Goal: Transaction & Acquisition: Purchase product/service

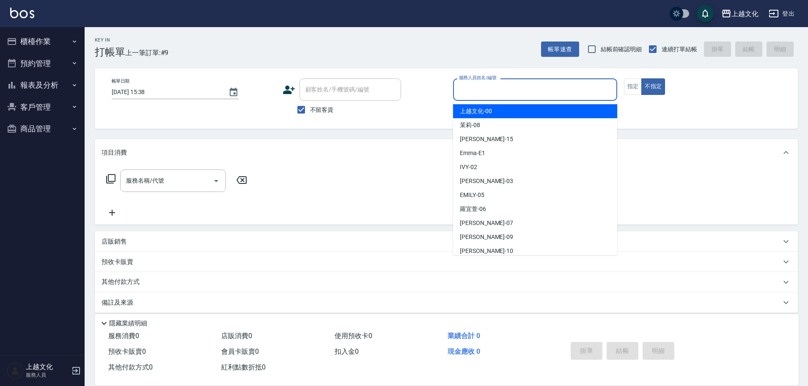
click at [494, 89] on input "服務人員姓名/編號" at bounding box center [535, 89] width 157 height 15
drag, startPoint x: 494, startPoint y: 89, endPoint x: 494, endPoint y: 154, distance: 65.2
click at [494, 89] on input "服務人員姓名/編號" at bounding box center [535, 89] width 157 height 15
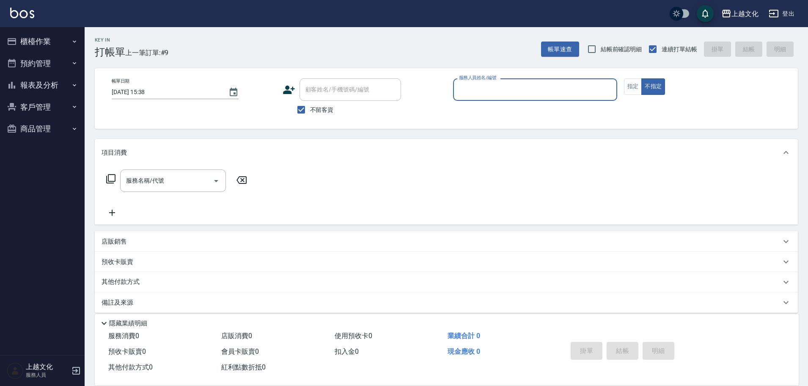
click at [477, 86] on input "服務人員姓名/編號" at bounding box center [535, 89] width 157 height 15
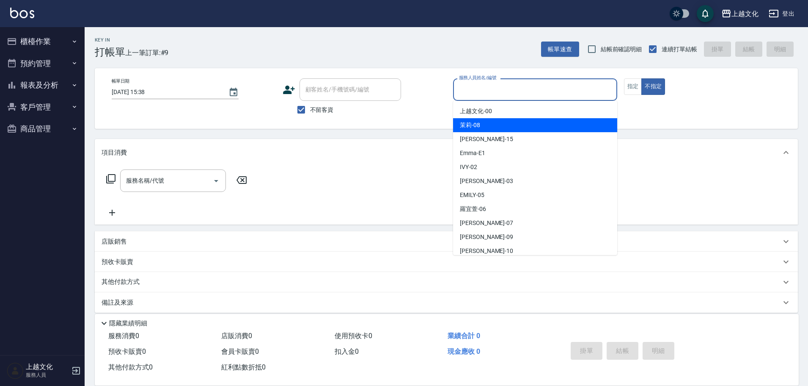
drag, startPoint x: 491, startPoint y: 122, endPoint x: 617, endPoint y: 96, distance: 128.9
click at [491, 122] on div "茉莉 -08" at bounding box center [535, 125] width 164 height 14
type input "茉莉-08"
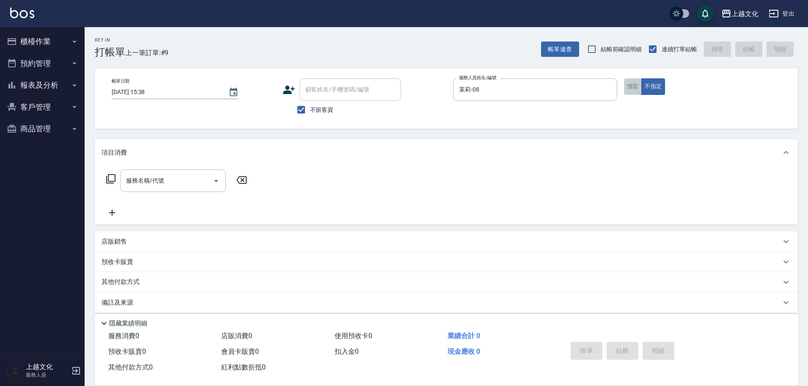
click at [638, 88] on button "指定" at bounding box center [633, 86] width 18 height 17
click at [182, 183] on input "服務名稱/代號" at bounding box center [166, 180] width 85 height 15
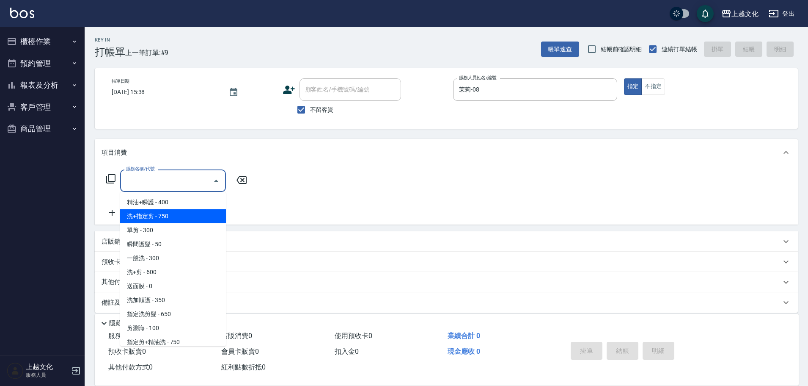
drag, startPoint x: 175, startPoint y: 212, endPoint x: 181, endPoint y: 213, distance: 6.0
click at [175, 212] on span "洗+指定剪 - 750" at bounding box center [173, 216] width 106 height 14
click at [176, 212] on div "服務名稱/代號 服務名稱/代號" at bounding box center [177, 193] width 151 height 48
type input "洗+指定剪(102)"
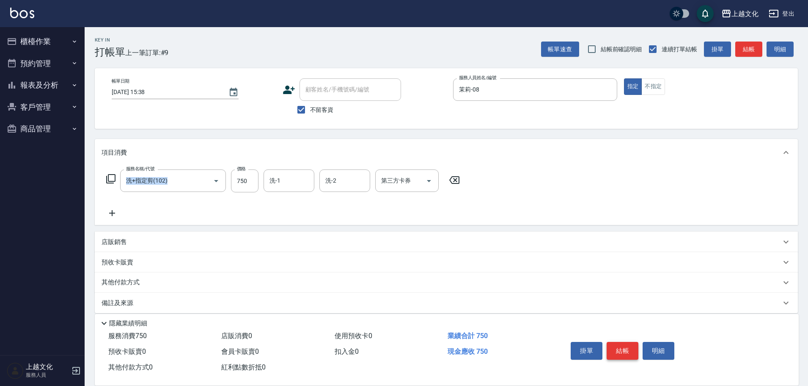
click at [627, 342] on button "結帳" at bounding box center [623, 350] width 32 height 18
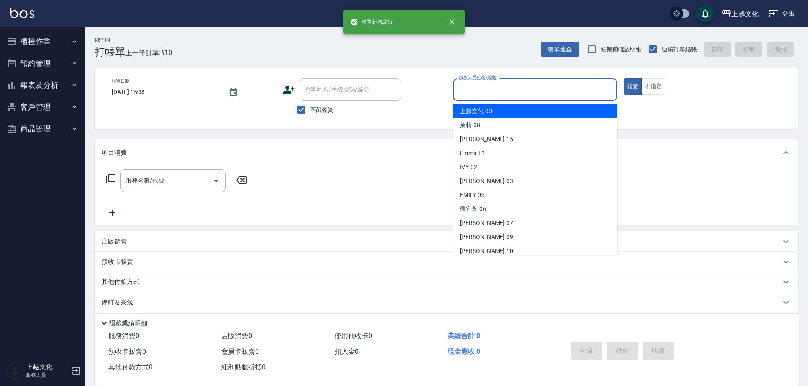
drag, startPoint x: 522, startPoint y: 96, endPoint x: 507, endPoint y: 102, distance: 16.9
click at [522, 96] on input "服務人員姓名/編號" at bounding box center [535, 89] width 157 height 15
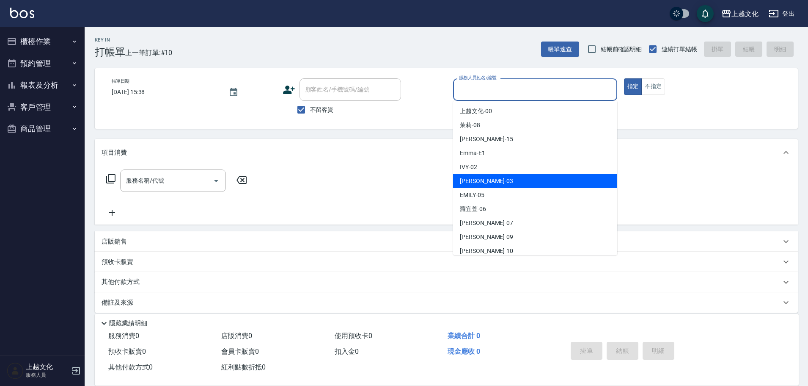
drag, startPoint x: 498, startPoint y: 179, endPoint x: 323, endPoint y: 180, distance: 174.4
click at [497, 179] on div "[PERSON_NAME] -03" at bounding box center [535, 181] width 164 height 14
type input "[PERSON_NAME]-03"
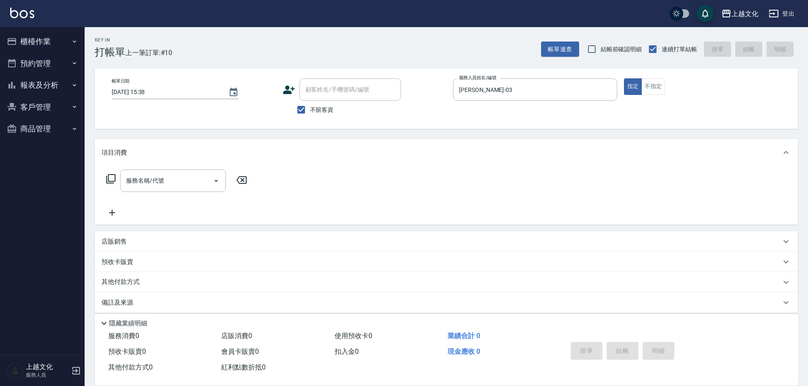
click at [113, 180] on icon at bounding box center [111, 178] width 10 height 10
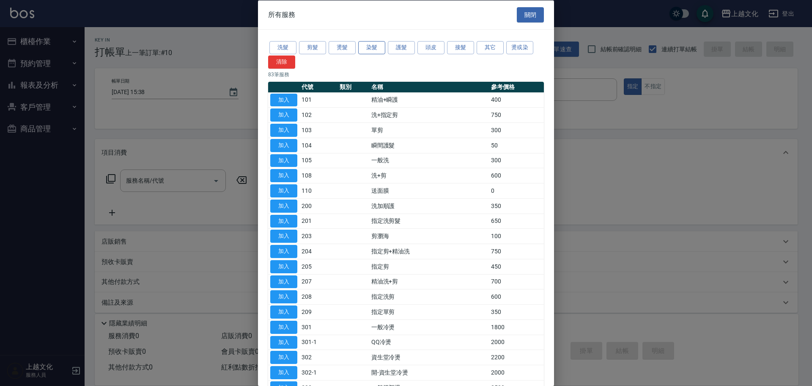
click at [369, 47] on button "染髮" at bounding box center [371, 47] width 27 height 13
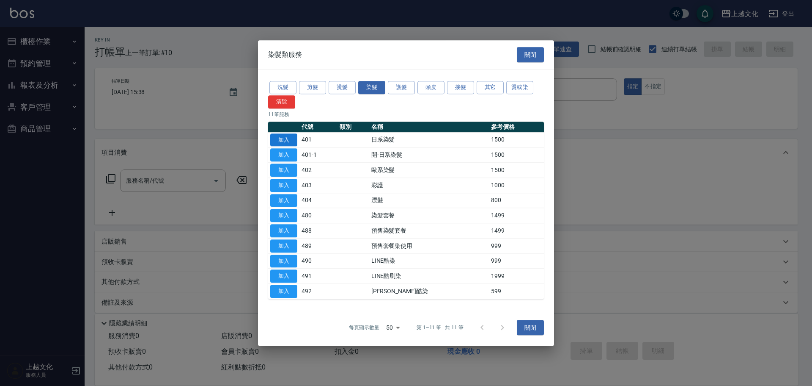
click at [277, 135] on button "加入" at bounding box center [283, 139] width 27 height 13
type input "日系染髮(401)"
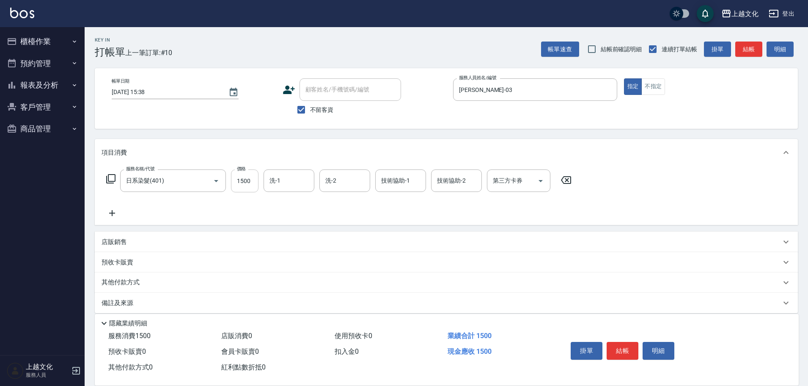
click at [245, 178] on input "1500" at bounding box center [245, 180] width 28 height 23
type input "2299"
click at [630, 347] on button "結帳" at bounding box center [623, 350] width 32 height 18
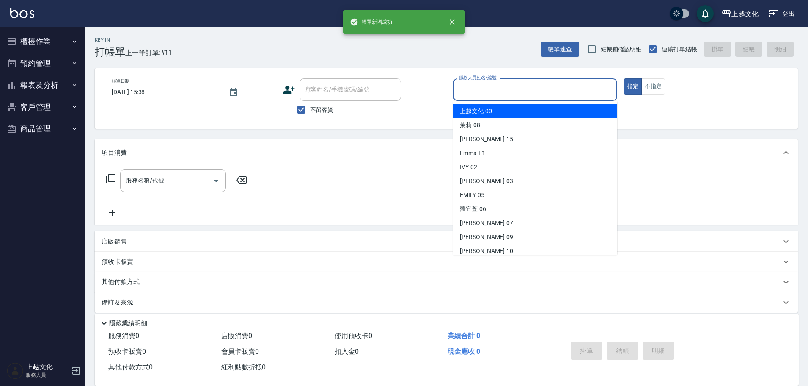
click at [497, 92] on input "服務人員姓名/編號" at bounding box center [535, 89] width 157 height 15
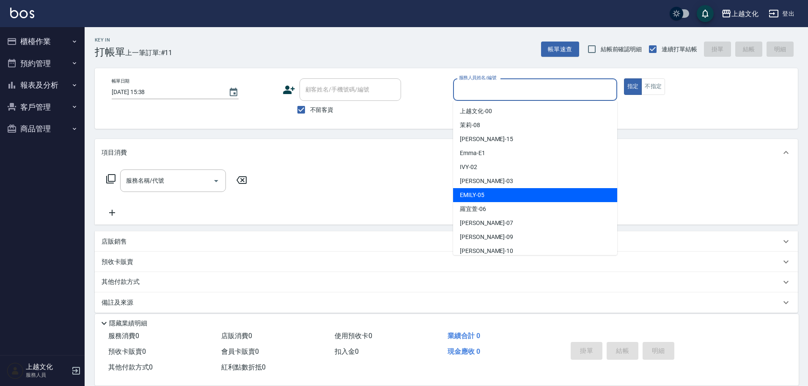
click at [493, 198] on div "EMILY -05" at bounding box center [535, 195] width 164 height 14
click at [493, 198] on div "服務名稱/代號 服務名稱/代號" at bounding box center [446, 195] width 703 height 58
type input "EMILY-05"
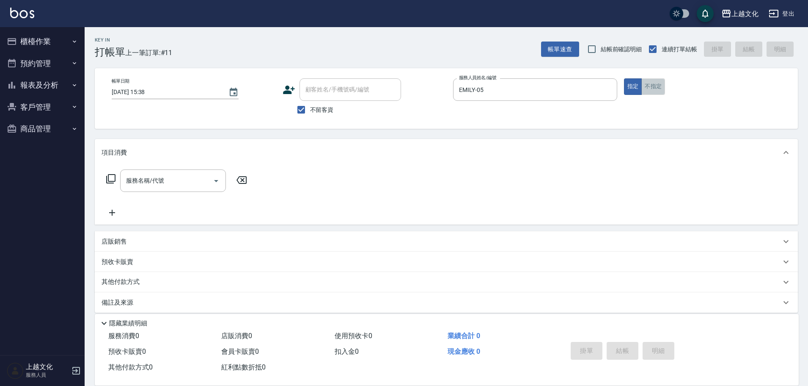
click at [654, 86] on button "不指定" at bounding box center [654, 86] width 24 height 17
click at [164, 173] on input "服務名稱/代號" at bounding box center [166, 180] width 85 height 15
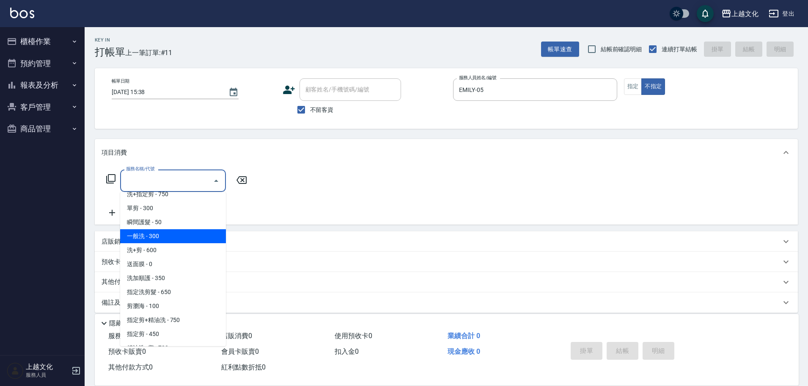
scroll to position [42, 0]
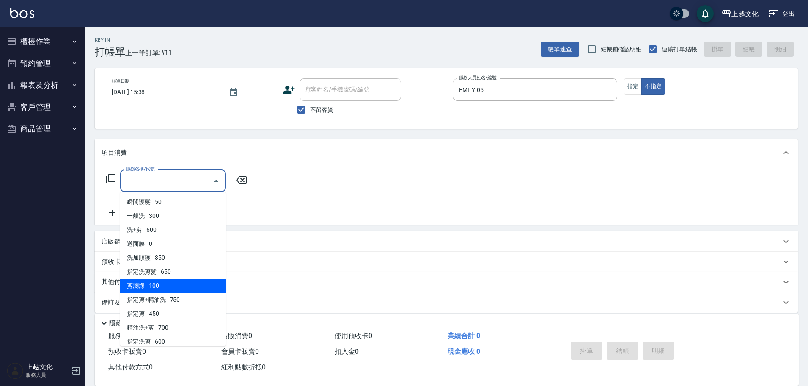
click at [176, 281] on span "剪瀏海 - 100" at bounding box center [173, 285] width 106 height 14
click at [176, 281] on div "其他付款方式" at bounding box center [442, 281] width 680 height 9
type input "剪瀏海(203)"
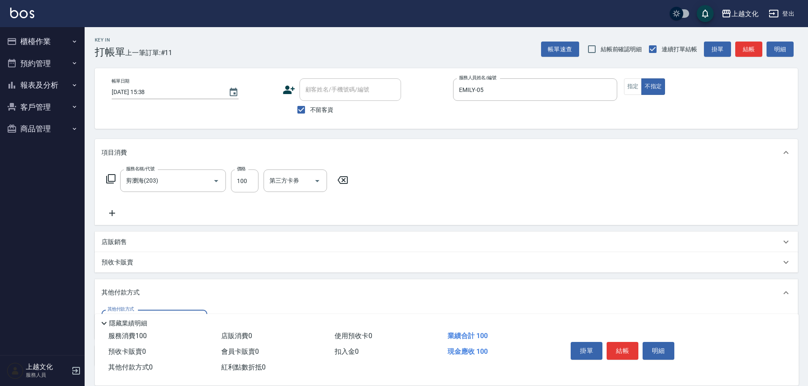
scroll to position [0, 0]
click at [624, 344] on button "結帳" at bounding box center [623, 350] width 32 height 18
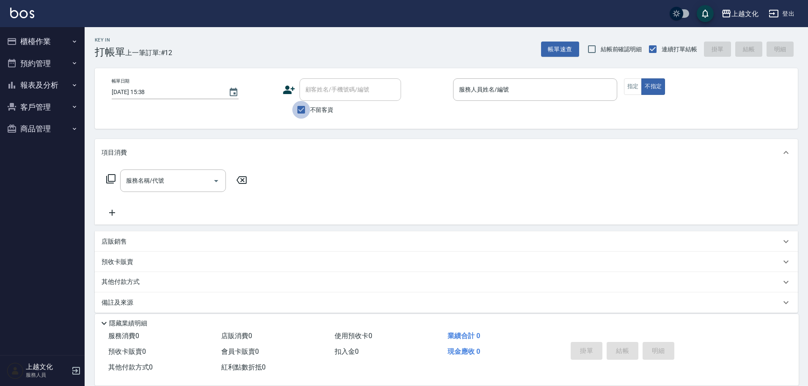
click at [300, 110] on input "不留客資" at bounding box center [301, 110] width 18 height 18
click at [303, 110] on input "不留客資" at bounding box center [301, 110] width 18 height 18
click at [308, 102] on input "不留客資" at bounding box center [301, 110] width 18 height 18
click at [309, 97] on div "顧客姓名/手機號碼/編號" at bounding box center [351, 89] width 102 height 22
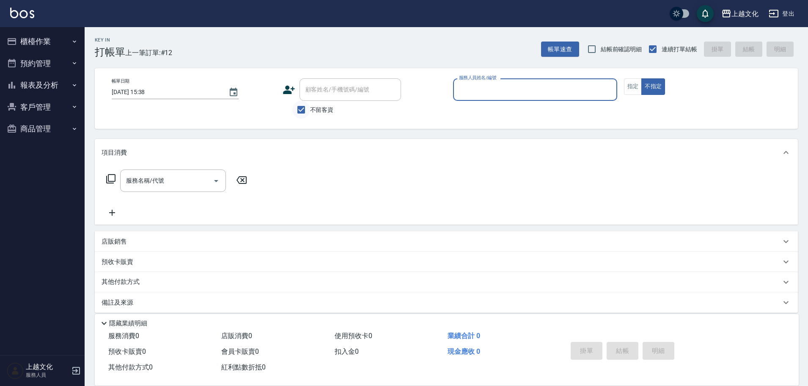
click at [300, 110] on input "不留客資" at bounding box center [301, 110] width 18 height 18
checkbox input "false"
click at [316, 92] on input "顧客姓名/手機號碼/編號" at bounding box center [343, 89] width 81 height 15
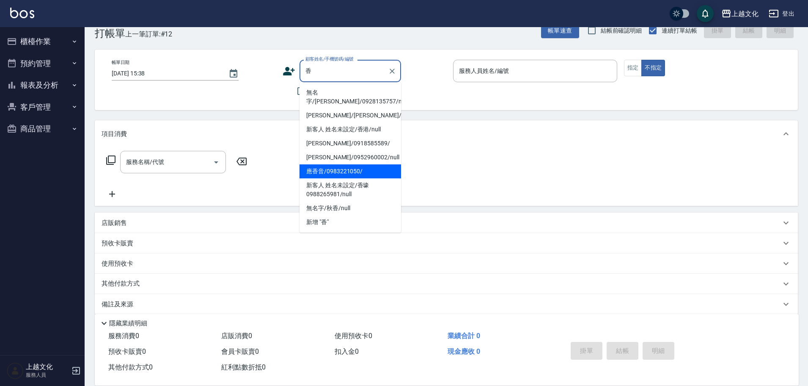
scroll to position [28, 0]
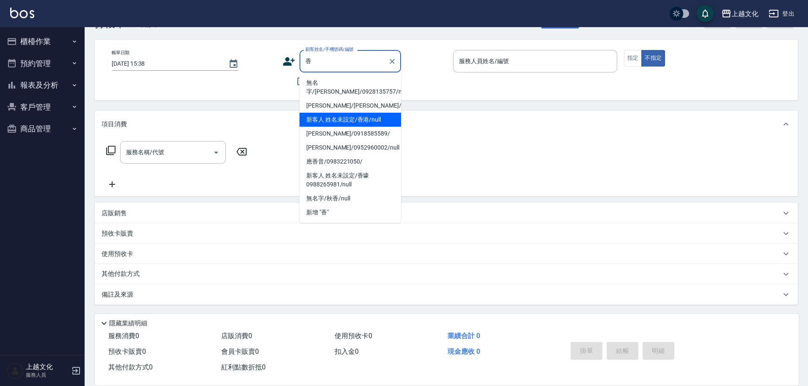
click at [349, 113] on li "新客人 姓名未設定/香港/null" at bounding box center [351, 120] width 102 height 14
type input "新客人 姓名未設定/香港/null"
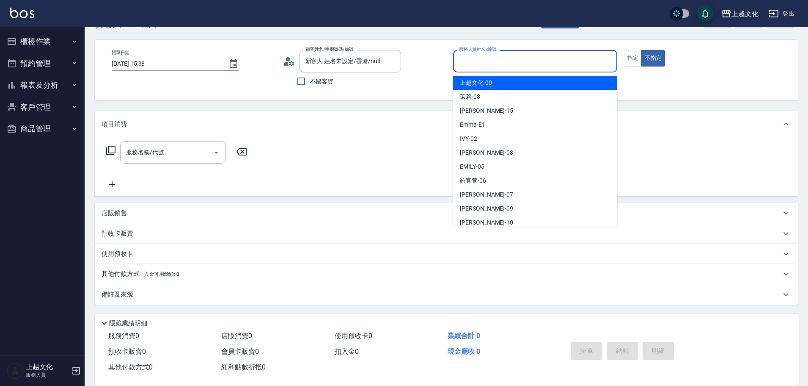
click at [490, 60] on input "服務人員姓名/編號" at bounding box center [535, 61] width 157 height 15
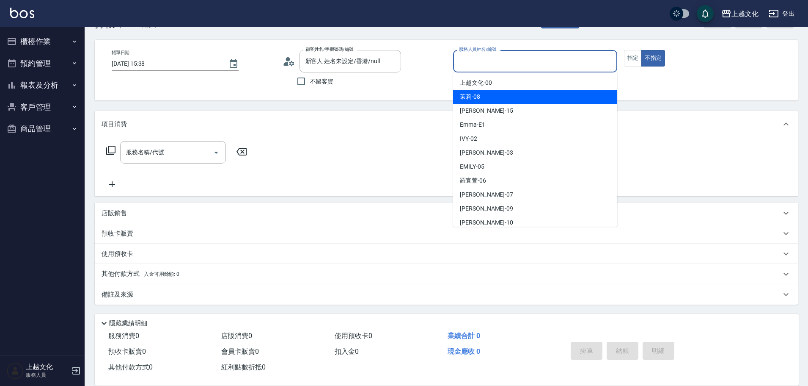
click at [496, 100] on div "茉莉 -08" at bounding box center [535, 97] width 164 height 14
type input "茉莉-08"
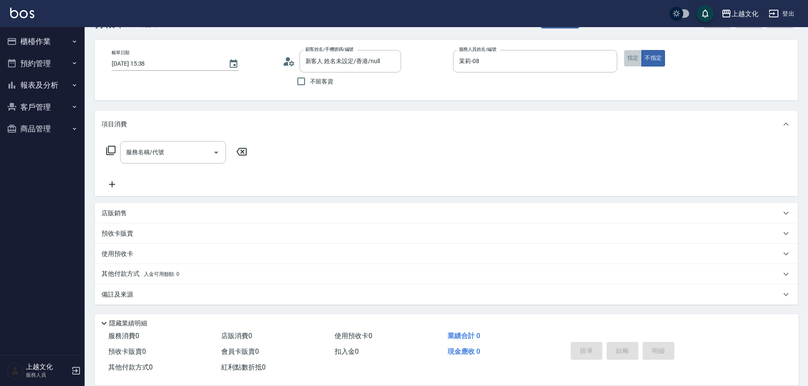
click at [626, 64] on button "指定" at bounding box center [633, 58] width 18 height 17
click at [111, 147] on icon at bounding box center [111, 150] width 10 height 10
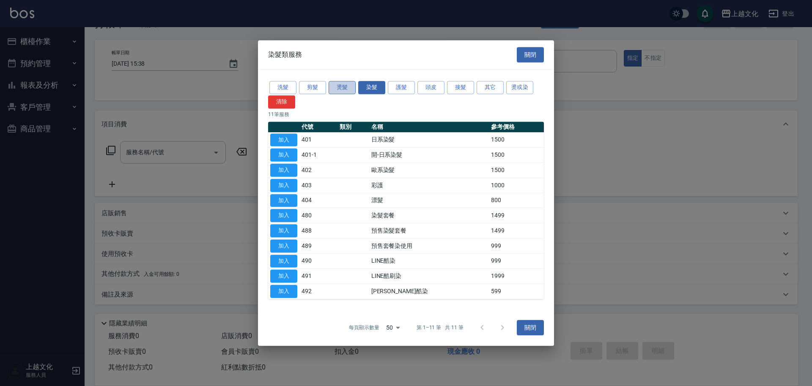
click at [344, 87] on button "燙髮" at bounding box center [342, 87] width 27 height 13
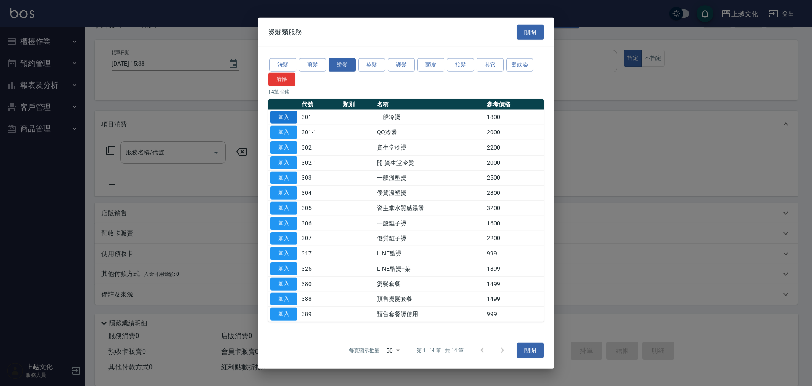
click at [284, 118] on button "加入" at bounding box center [283, 116] width 27 height 13
type input "一般冷燙(301)"
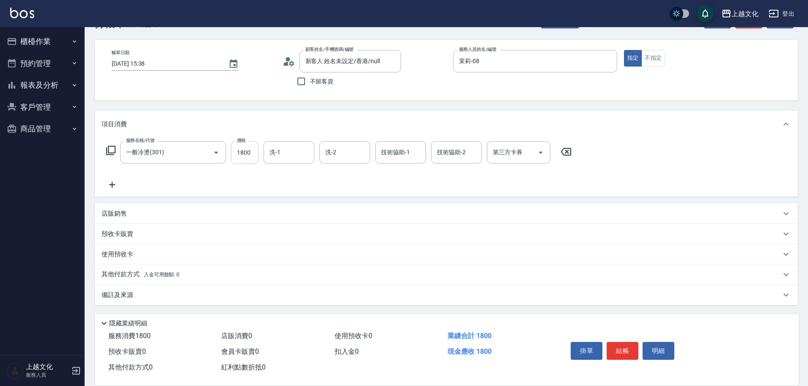
drag, startPoint x: 249, startPoint y: 161, endPoint x: 246, endPoint y: 141, distance: 20.2
click at [250, 160] on input "1800" at bounding box center [245, 152] width 28 height 23
type input "2300"
click at [111, 183] on icon at bounding box center [112, 184] width 21 height 10
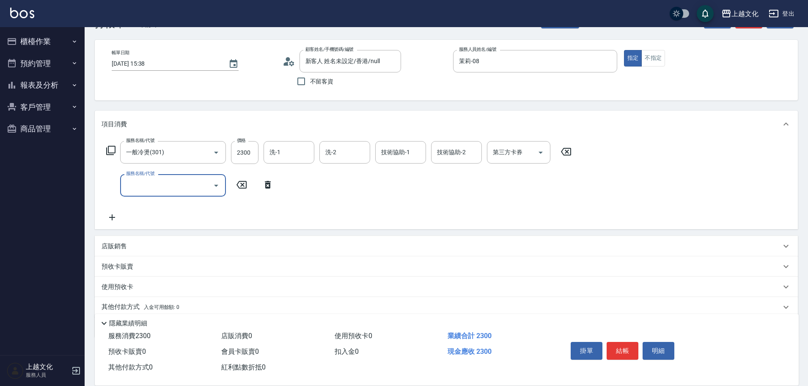
click at [111, 146] on icon at bounding box center [111, 150] width 10 height 10
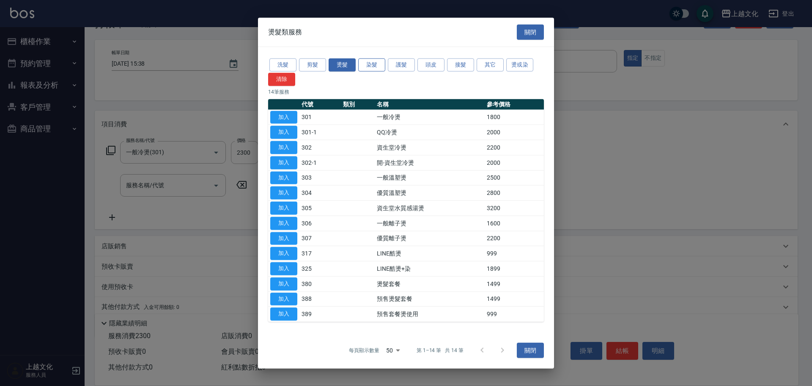
click at [369, 65] on button "染髮" at bounding box center [371, 64] width 27 height 13
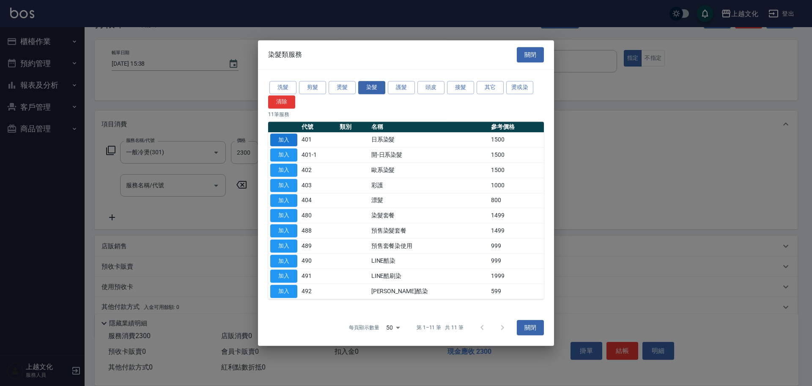
click at [288, 137] on button "加入" at bounding box center [283, 139] width 27 height 13
drag, startPoint x: 288, startPoint y: 137, endPoint x: 256, endPoint y: 163, distance: 42.1
click at [288, 137] on div "項目消費" at bounding box center [446, 123] width 703 height 27
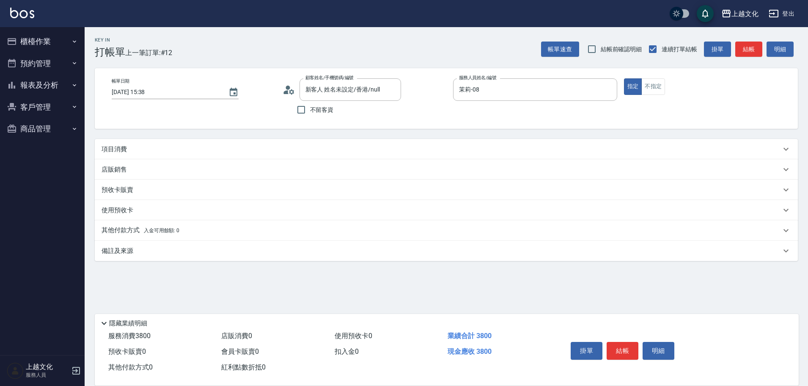
scroll to position [0, 0]
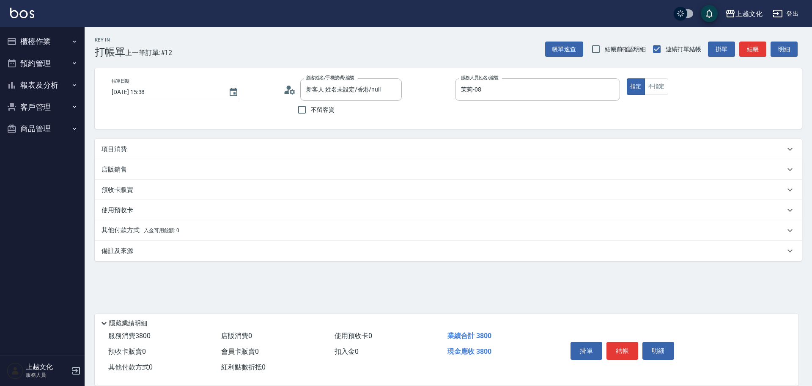
click at [113, 150] on p "項目消費" at bounding box center [114, 149] width 25 height 9
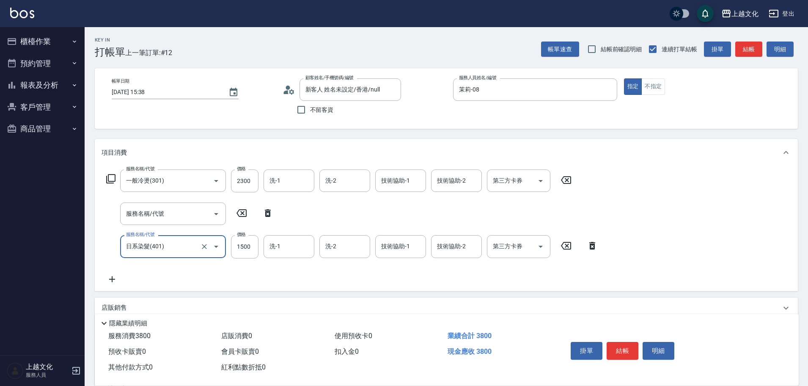
drag, startPoint x: 266, startPoint y: 211, endPoint x: 262, endPoint y: 215, distance: 6.3
click at [267, 210] on icon at bounding box center [267, 213] width 21 height 10
type input "日系染髮(401)"
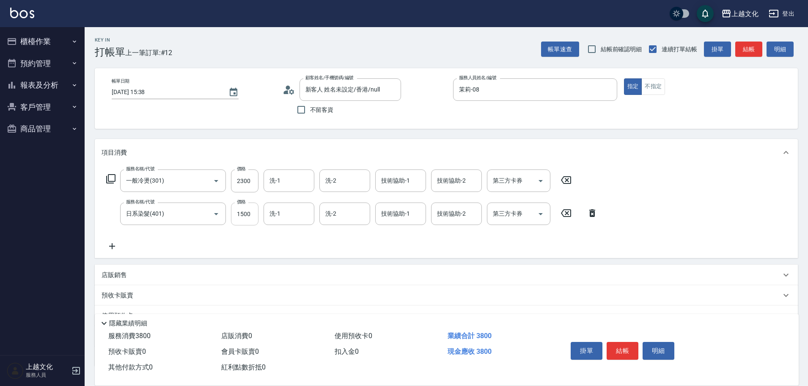
click at [254, 223] on input "1500" at bounding box center [245, 213] width 28 height 23
type input "1800"
drag, startPoint x: 625, startPoint y: 347, endPoint x: 643, endPoint y: 344, distance: 18.5
click at [631, 345] on button "結帳" at bounding box center [623, 350] width 32 height 18
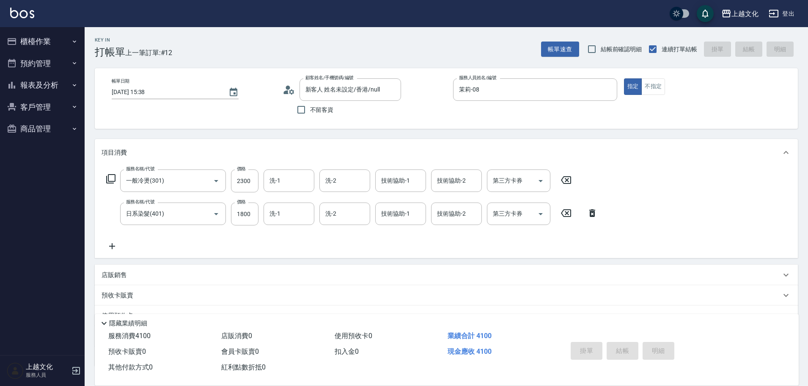
type input "2025/09/22 15:39"
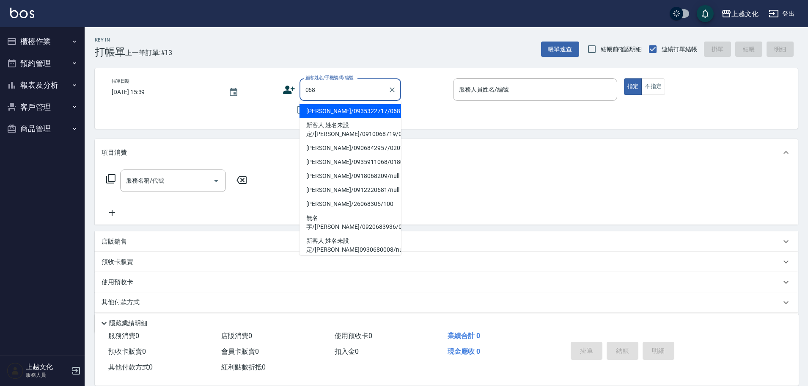
click at [347, 112] on li "蘇雯琦/0935322717/068" at bounding box center [351, 111] width 102 height 14
type input "蘇雯琦/0935322717/068"
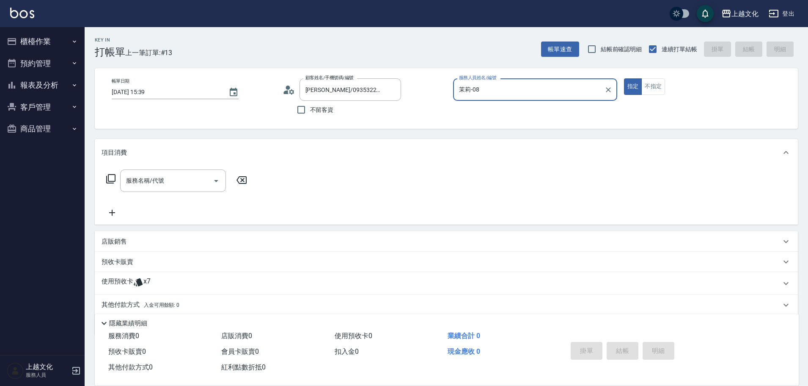
click at [516, 94] on input "茉莉-08" at bounding box center [529, 89] width 144 height 15
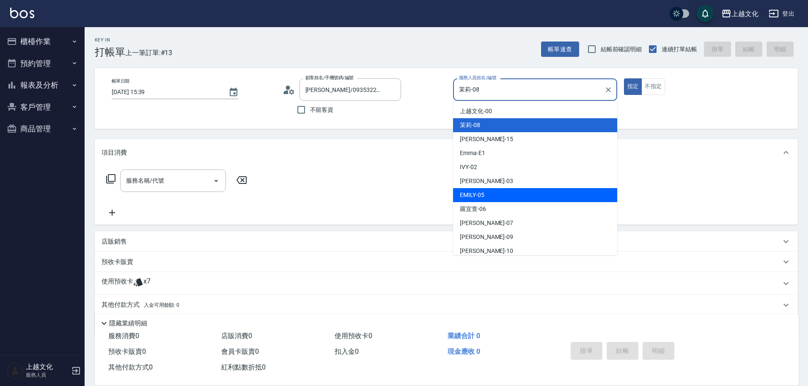
click at [496, 191] on div "EMILY -05" at bounding box center [535, 195] width 164 height 14
type input "EMILY-05"
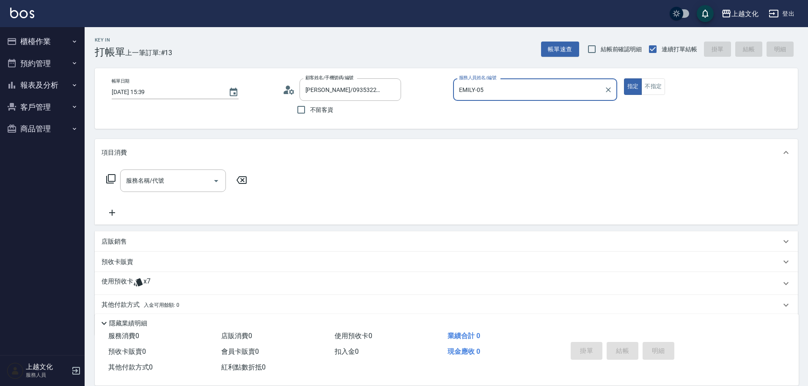
drag, startPoint x: 120, startPoint y: 281, endPoint x: 126, endPoint y: 272, distance: 11.4
click at [120, 281] on p "使用預收卡" at bounding box center [118, 283] width 32 height 13
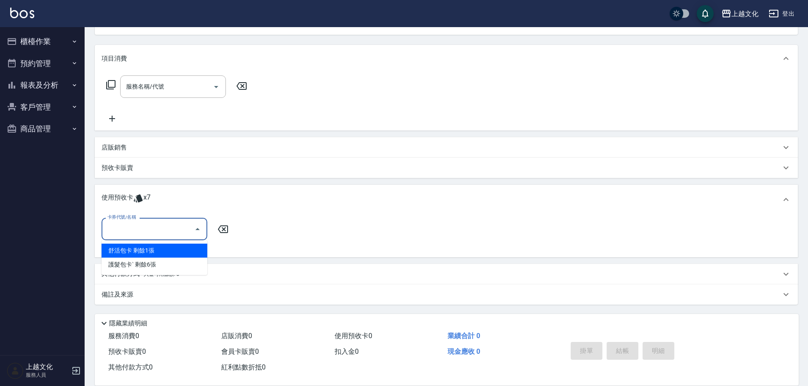
click at [132, 230] on input "卡券代號/名稱" at bounding box center [147, 228] width 85 height 15
click at [133, 251] on div "舒活包卡 剩餘1張" at bounding box center [155, 250] width 106 height 14
type input "舒活包卡"
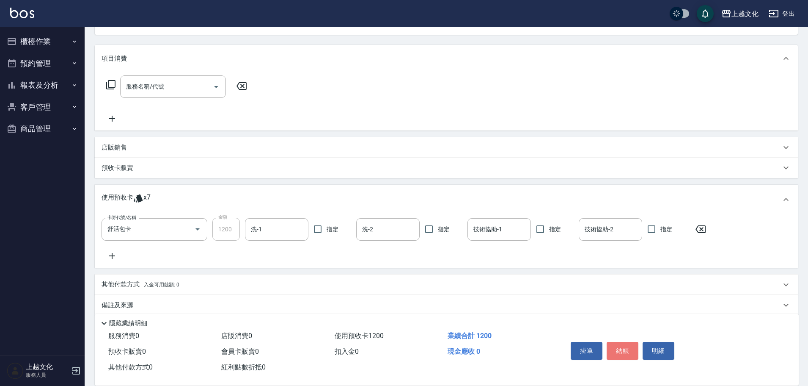
drag, startPoint x: 615, startPoint y: 352, endPoint x: 616, endPoint y: 279, distance: 73.2
click at [617, 351] on button "結帳" at bounding box center [623, 350] width 32 height 18
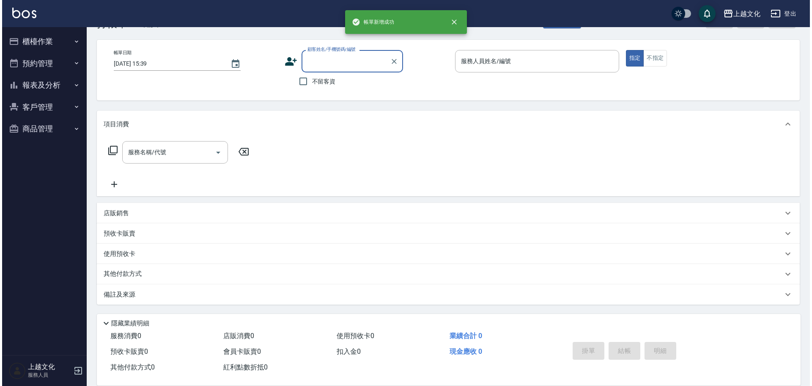
scroll to position [28, 0]
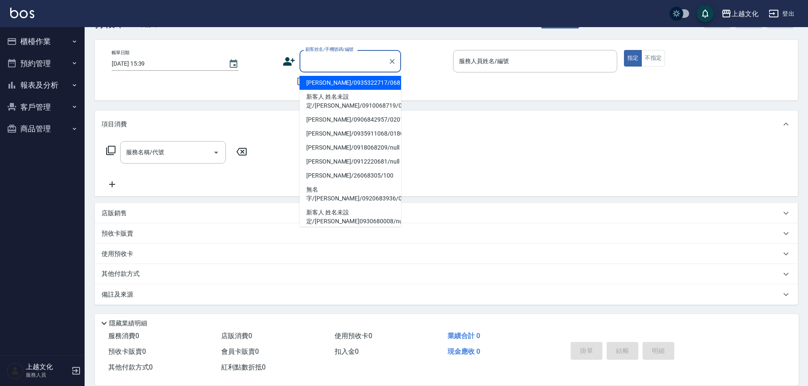
click at [324, 59] on input "顧客姓名/手機號碼/編號" at bounding box center [343, 61] width 81 height 15
click at [324, 83] on li "蘇雯琦/0935322717/068" at bounding box center [351, 83] width 102 height 14
type input "蘇雯琦/0935322717/068"
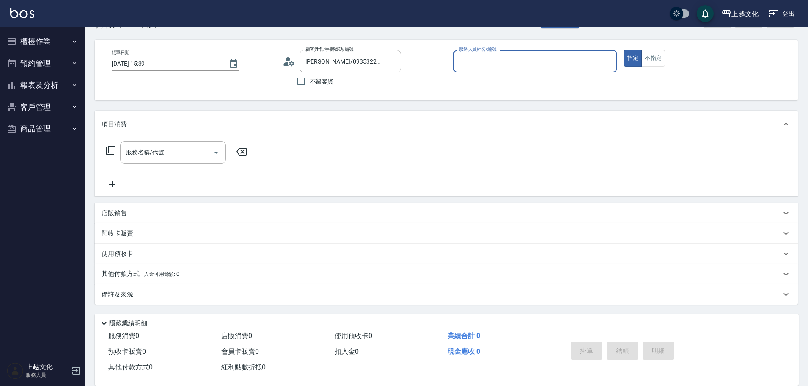
type input "茉莉-08"
click at [287, 62] on icon at bounding box center [286, 64] width 5 height 4
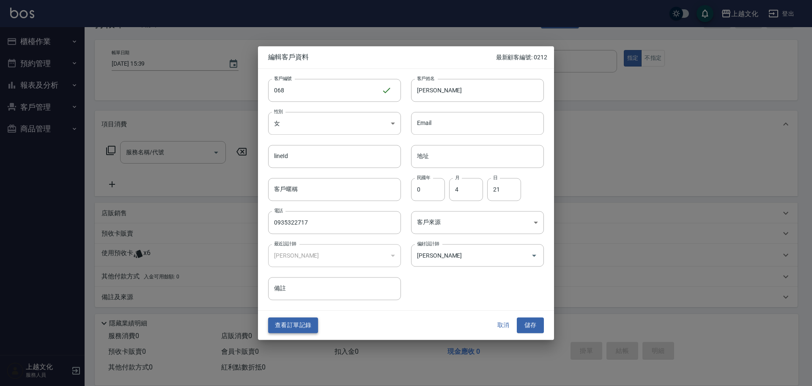
click at [290, 322] on button "查看訂單記錄" at bounding box center [293, 325] width 50 height 16
click at [290, 322] on div "Key In 打帳單 上一筆訂單:#14 帳單速查 結帳前確認明細 連續打單結帳 掛單 結帳 明細 帳單日期 2025/09/22 15:39 顧客姓名/手機…" at bounding box center [404, 180] width 808 height 416
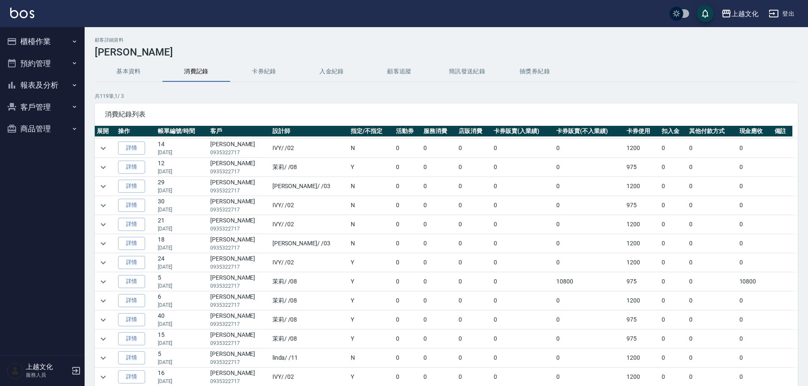
scroll to position [127, 0]
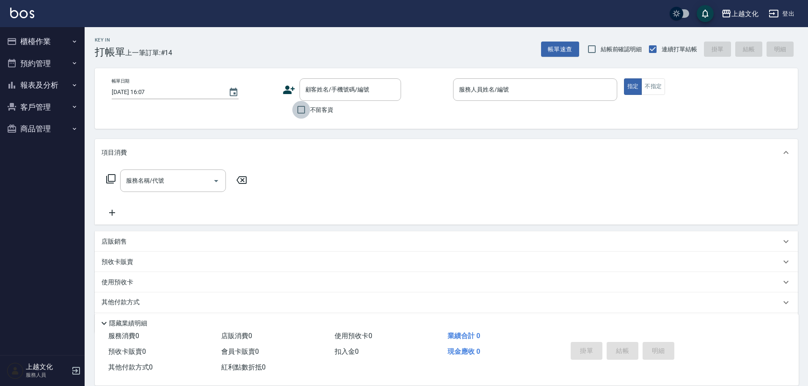
click at [300, 107] on input "不留客資" at bounding box center [301, 110] width 18 height 18
checkbox input "true"
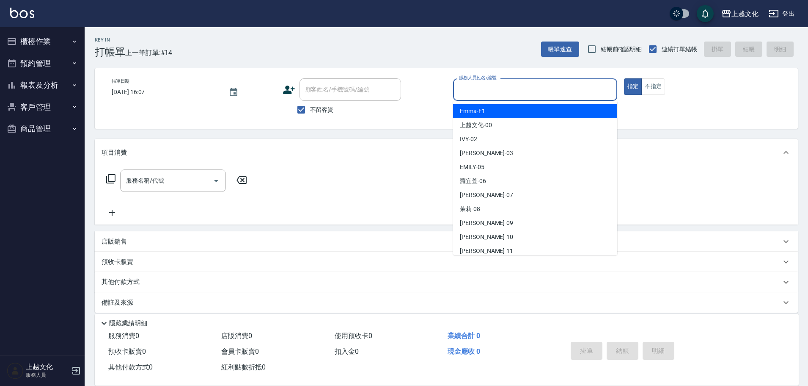
click at [476, 93] on input "服務人員姓名/編號" at bounding box center [535, 89] width 157 height 15
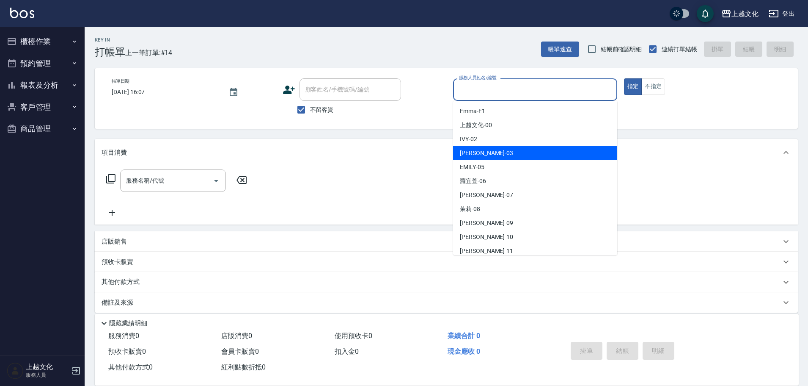
click at [484, 148] on div "[PERSON_NAME] -03" at bounding box center [535, 153] width 164 height 14
type input "[PERSON_NAME]-03"
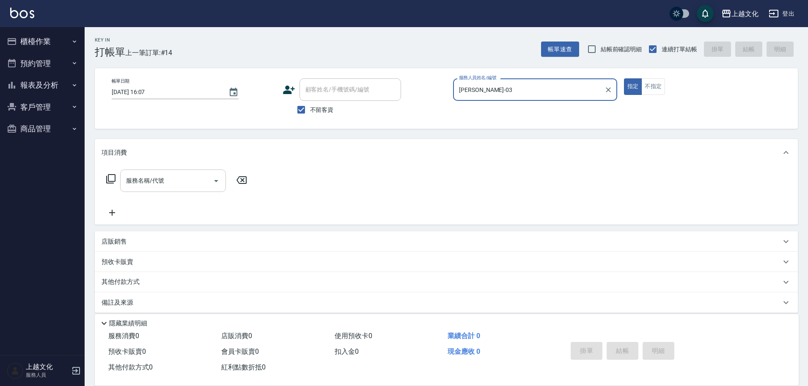
click at [164, 183] on input "服務名稱/代號" at bounding box center [166, 180] width 85 height 15
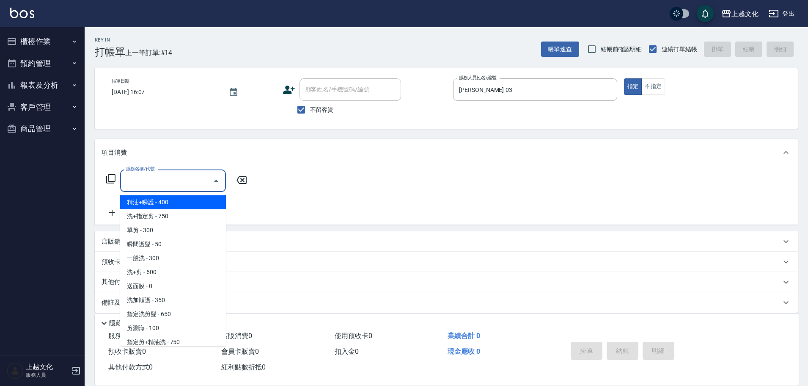
click at [164, 183] on input "服務名稱/代號" at bounding box center [166, 180] width 85 height 15
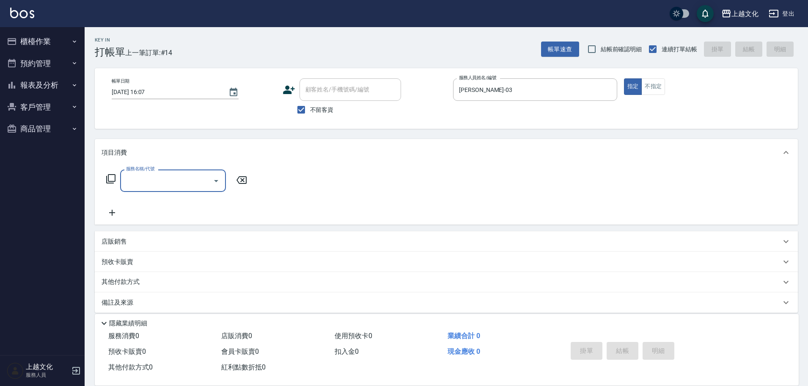
click at [164, 179] on input "服務名稱/代號" at bounding box center [166, 180] width 85 height 15
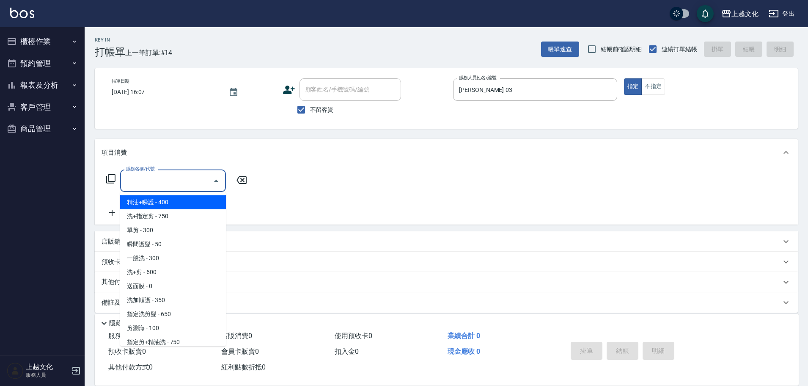
click at [165, 186] on input "服務名稱/代號" at bounding box center [166, 180] width 85 height 15
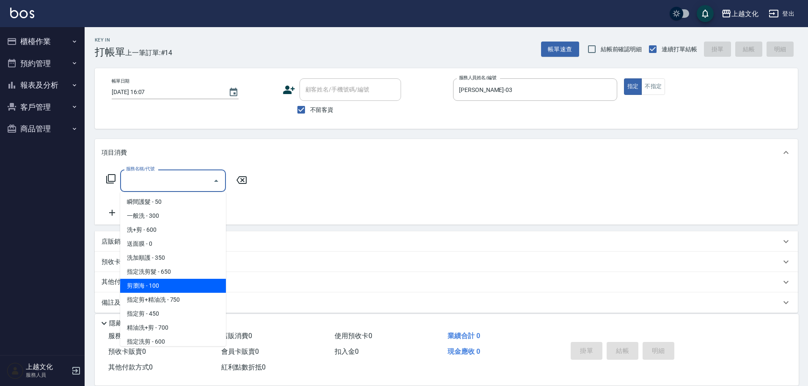
scroll to position [127, 0]
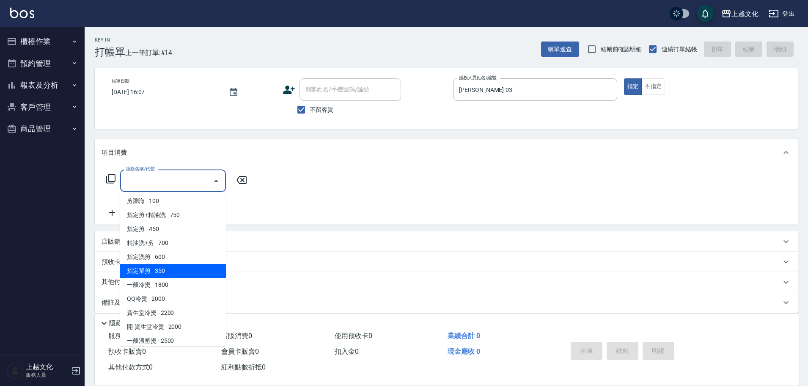
click at [188, 273] on span "指定單剪 - 350" at bounding box center [173, 271] width 106 height 14
click at [188, 273] on div "其他付款方式" at bounding box center [446, 282] width 703 height 20
type input "指定單剪(209)"
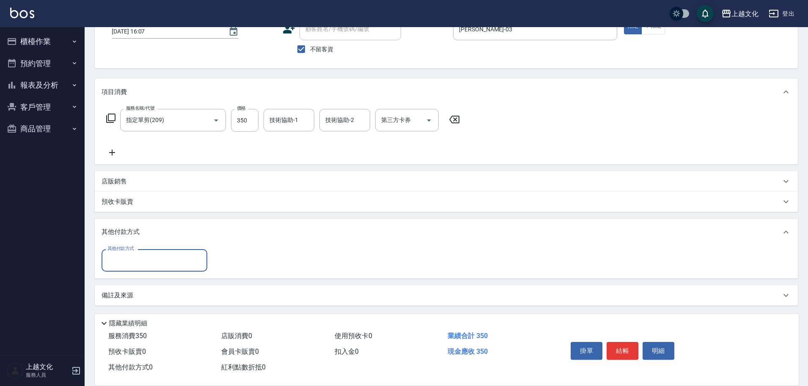
scroll to position [61, 0]
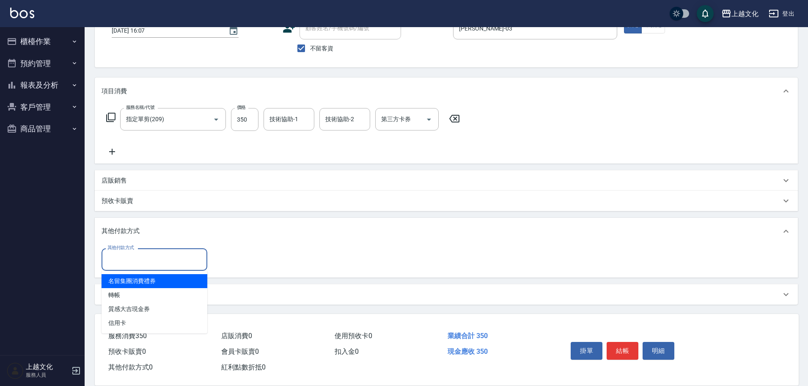
click at [122, 265] on input "其他付款方式" at bounding box center [154, 259] width 98 height 15
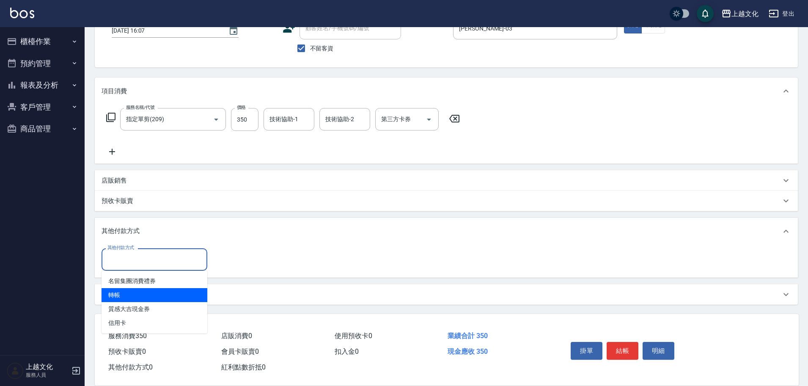
drag, startPoint x: 119, startPoint y: 290, endPoint x: 176, endPoint y: 273, distance: 59.9
click at [119, 289] on span "轉帳" at bounding box center [155, 295] width 106 height 14
click at [119, 289] on div "備註及來源" at bounding box center [446, 294] width 703 height 20
type input "轉帳"
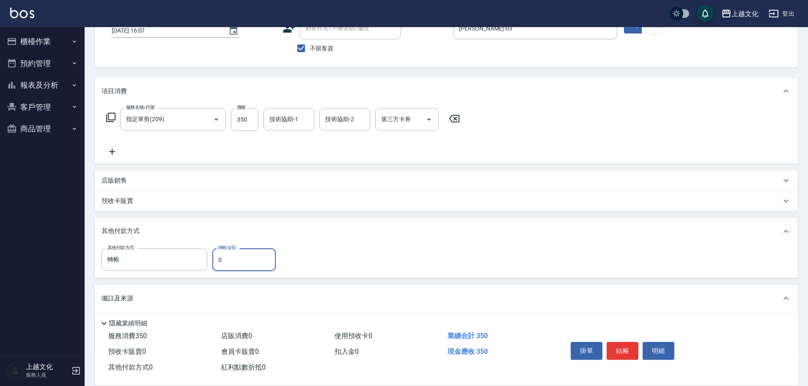
click at [213, 262] on input "0" at bounding box center [243, 259] width 63 height 23
type input "350"
click at [612, 348] on button "結帳" at bounding box center [623, 350] width 32 height 18
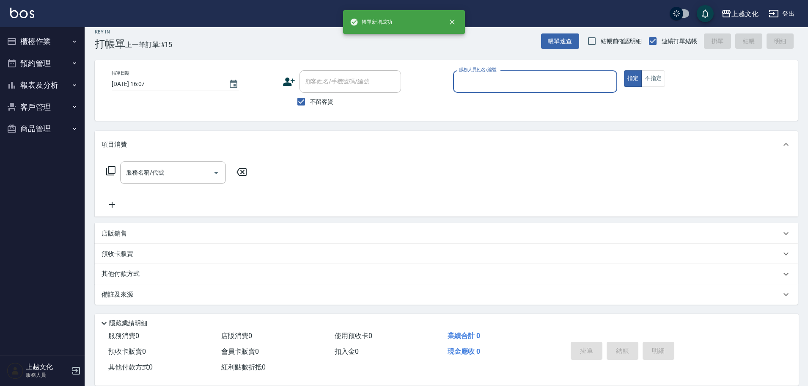
scroll to position [8, 0]
click at [491, 86] on input "服務人員姓名/編號" at bounding box center [535, 81] width 157 height 15
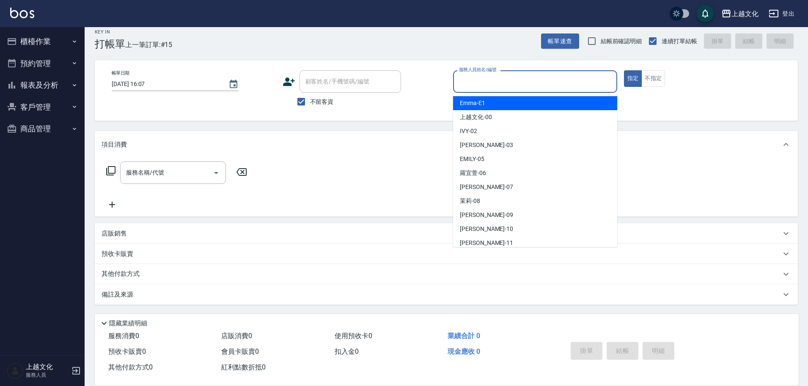
click at [491, 86] on input "服務人員姓名/編號" at bounding box center [535, 81] width 157 height 15
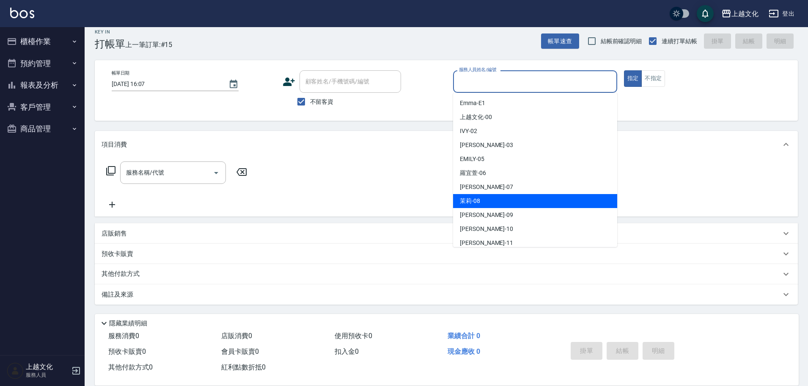
click at [492, 197] on div "茉莉 -08" at bounding box center [535, 201] width 164 height 14
type input "茉莉-08"
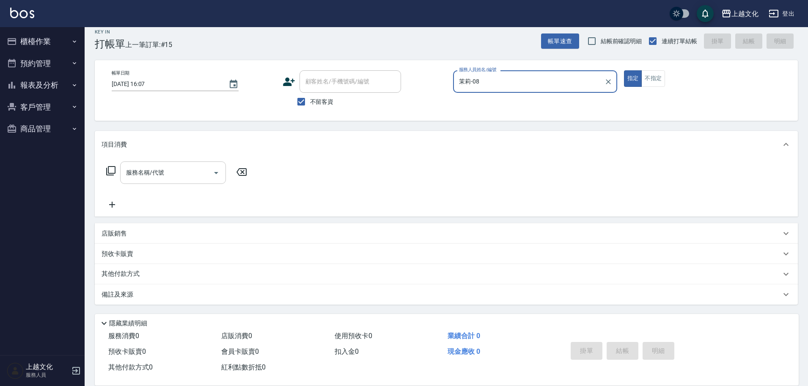
click at [187, 178] on input "服務名稱/代號" at bounding box center [166, 172] width 85 height 15
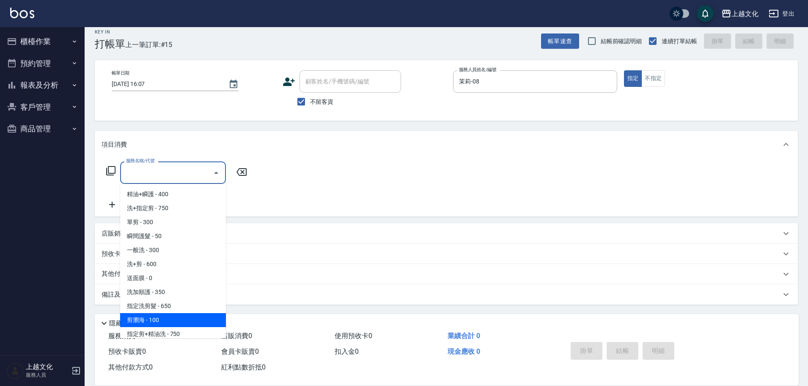
click at [166, 314] on span "剪瀏海 - 100" at bounding box center [173, 320] width 106 height 14
type input "剪瀏海(203)"
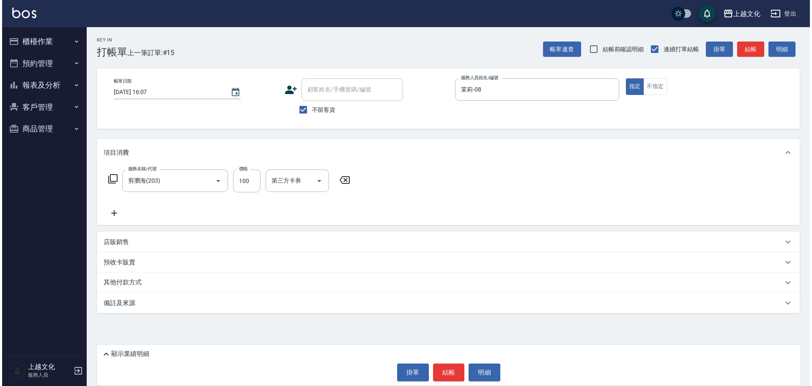
scroll to position [0, 0]
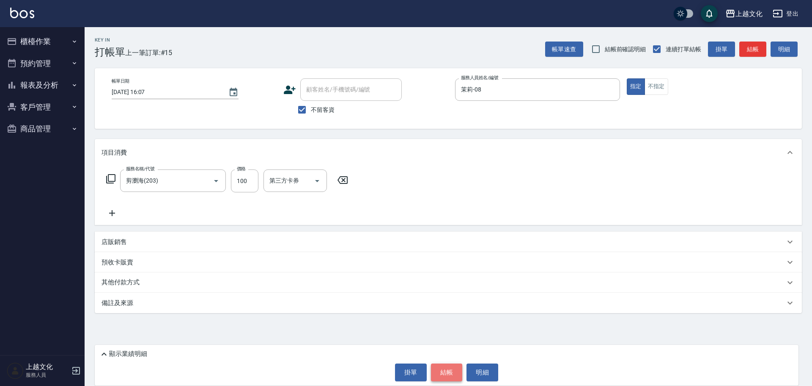
click at [438, 369] on button "結帳" at bounding box center [447, 372] width 32 height 18
click at [438, 369] on div "掛單 結帳 明細" at bounding box center [447, 372] width 696 height 18
type input "[DATE] 16:08"
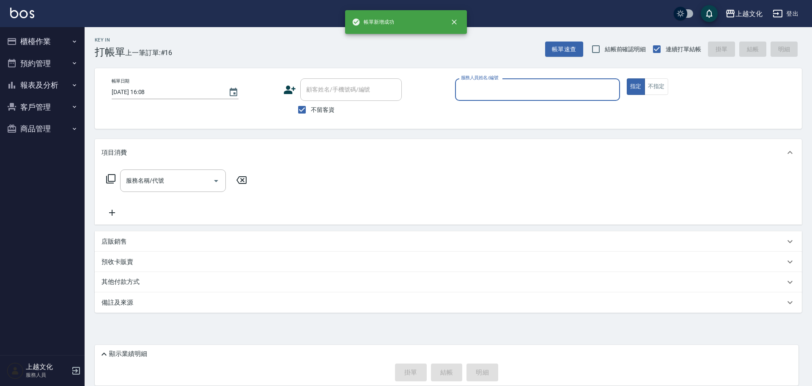
click at [505, 91] on input "服務人員姓名/編號" at bounding box center [537, 89] width 157 height 15
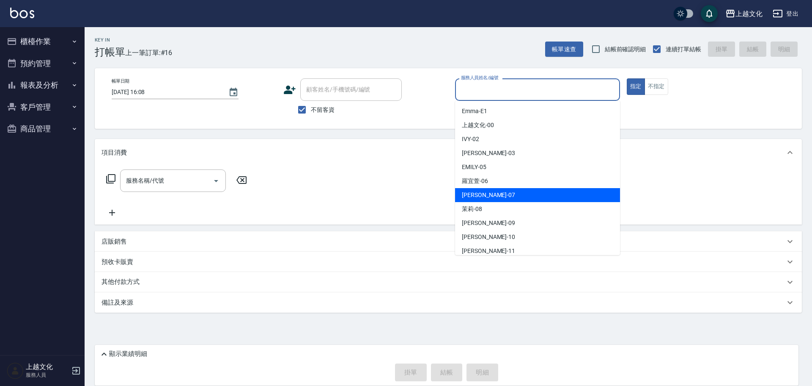
drag, startPoint x: 497, startPoint y: 189, endPoint x: 500, endPoint y: 181, distance: 8.6
click at [497, 189] on div "[PERSON_NAME] -07" at bounding box center [537, 195] width 165 height 14
click at [497, 188] on div "服務名稱/代號 服務名稱/代號" at bounding box center [449, 195] width 708 height 58
type input "[PERSON_NAME]-07"
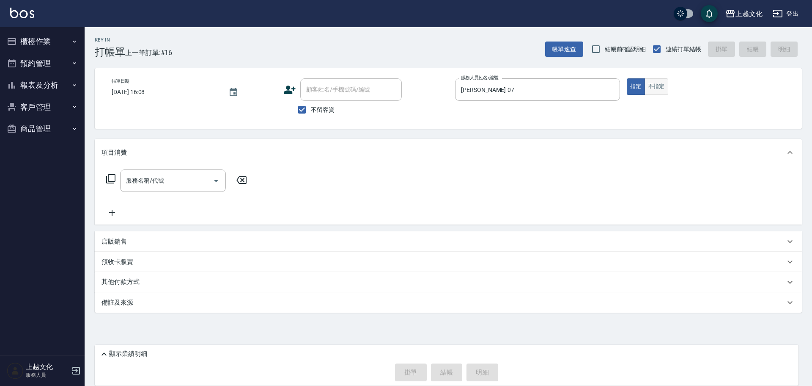
click at [657, 88] on button "不指定" at bounding box center [657, 86] width 24 height 17
click at [114, 178] on icon at bounding box center [111, 178] width 10 height 10
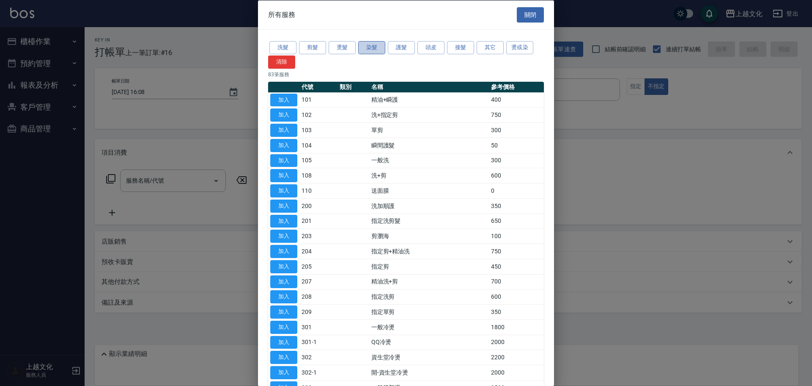
click at [375, 50] on button "染髮" at bounding box center [371, 47] width 27 height 13
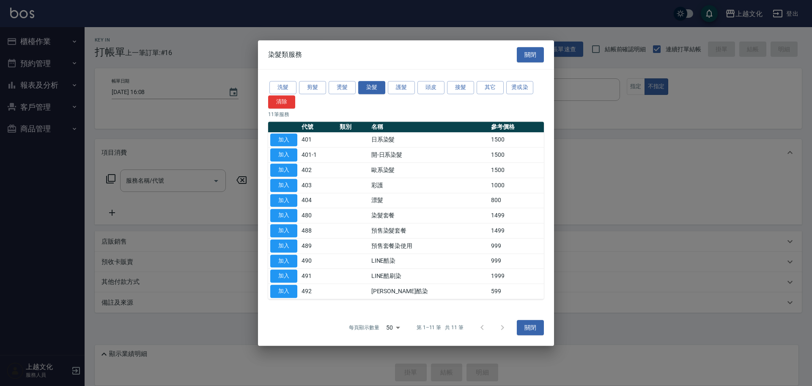
drag, startPoint x: 288, startPoint y: 138, endPoint x: 269, endPoint y: 145, distance: 20.5
click at [288, 138] on button "加入" at bounding box center [283, 139] width 27 height 13
type input "日系染髮(401)"
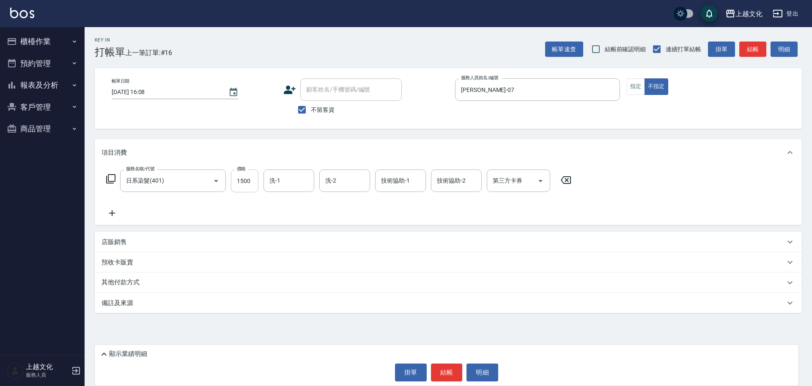
click at [252, 185] on input "1500" at bounding box center [245, 180] width 28 height 23
click at [248, 185] on input "1500" at bounding box center [245, 180] width 28 height 23
click at [242, 187] on input "0" at bounding box center [245, 180] width 28 height 23
click at [241, 187] on input "0" at bounding box center [245, 180] width 28 height 23
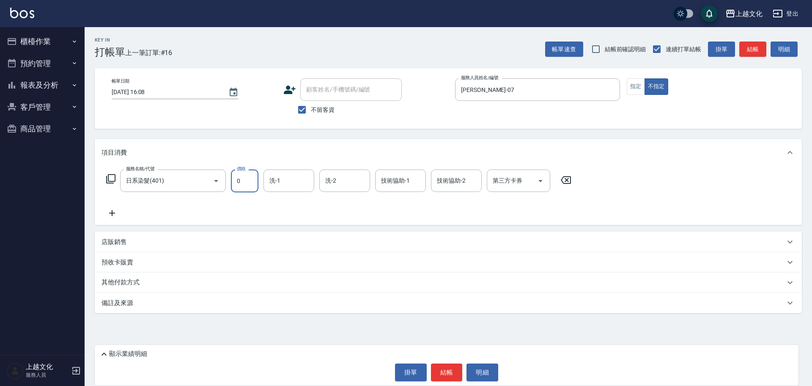
drag, startPoint x: 241, startPoint y: 187, endPoint x: 238, endPoint y: 184, distance: 4.5
click at [241, 187] on input "0" at bounding box center [245, 180] width 28 height 23
click at [238, 183] on input "0" at bounding box center [245, 180] width 28 height 23
click at [251, 179] on input "1990" at bounding box center [245, 180] width 28 height 23
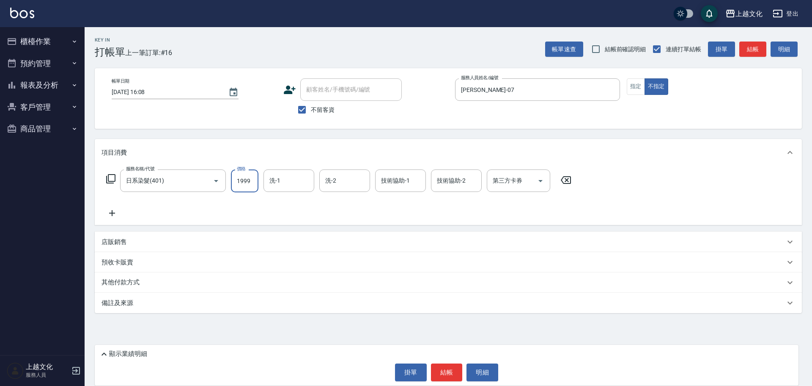
type input "1999"
click at [115, 279] on p "其他付款方式" at bounding box center [123, 282] width 42 height 9
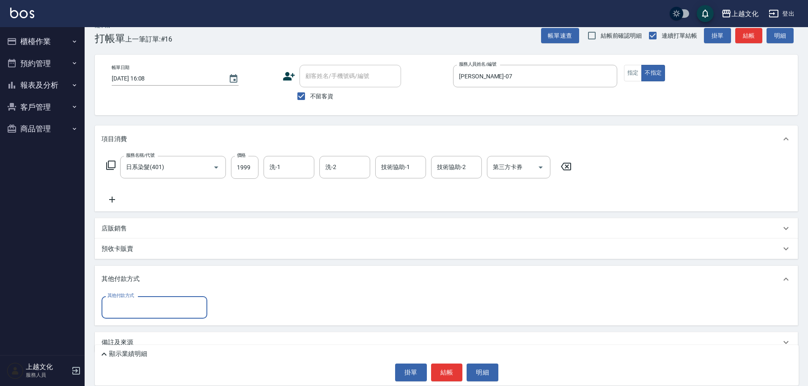
scroll to position [27, 0]
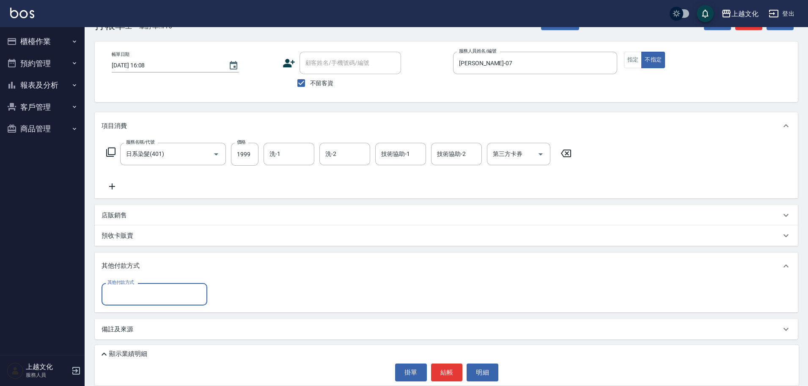
click at [121, 292] on input "其他付款方式" at bounding box center [154, 293] width 98 height 15
click at [115, 292] on input "其他付款方式" at bounding box center [154, 293] width 98 height 15
click at [120, 358] on span "信用卡" at bounding box center [155, 357] width 106 height 14
type input "信用卡"
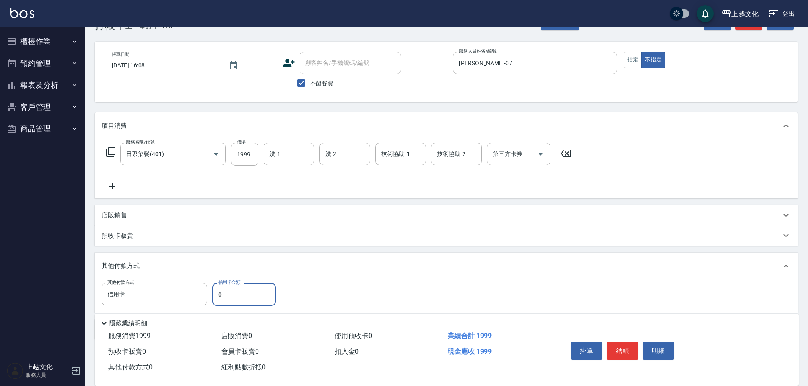
click at [220, 297] on input "0" at bounding box center [243, 294] width 63 height 23
type input "1999"
click at [617, 350] on button "結帳" at bounding box center [623, 350] width 32 height 18
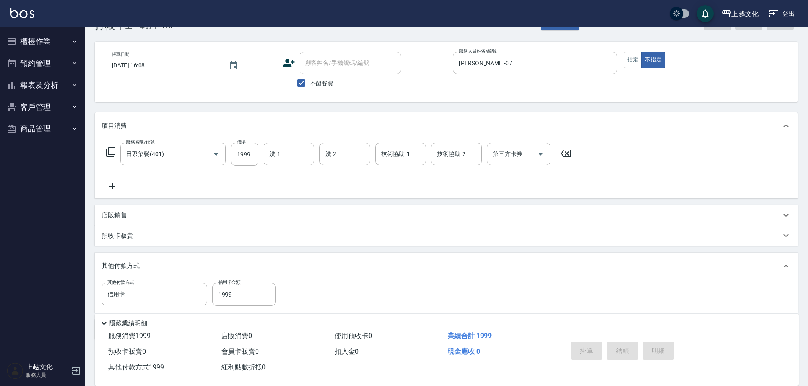
type input "[DATE] 16:09"
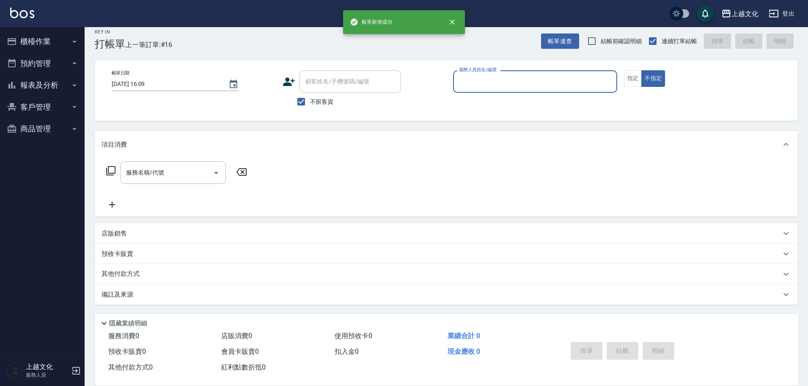
scroll to position [8, 0]
click at [33, 82] on button "報表及分析" at bounding box center [42, 85] width 78 height 22
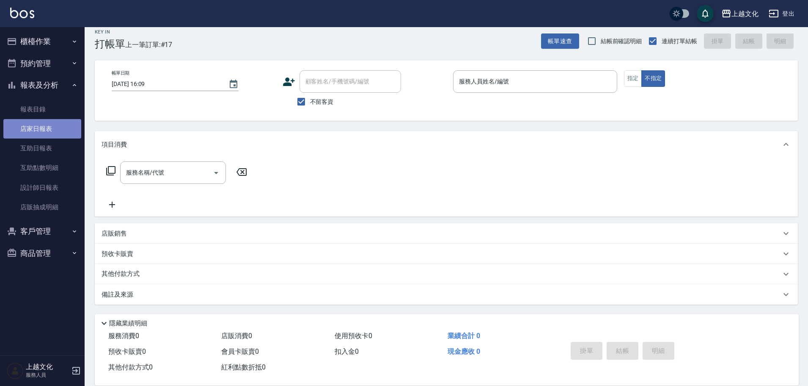
click at [32, 125] on link "店家日報表" at bounding box center [42, 128] width 78 height 19
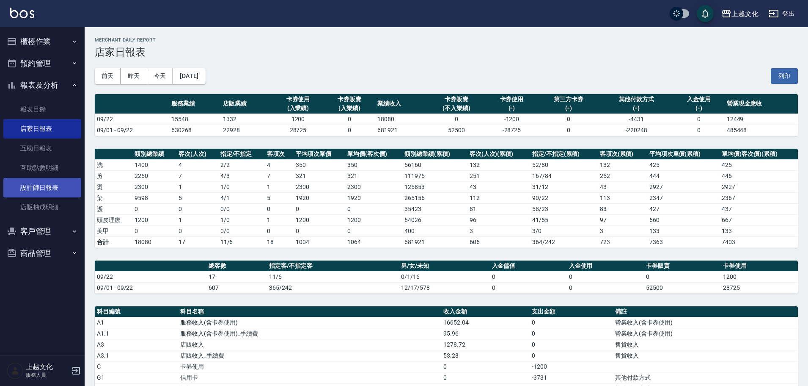
click at [25, 187] on link "設計師日報表" at bounding box center [42, 187] width 78 height 19
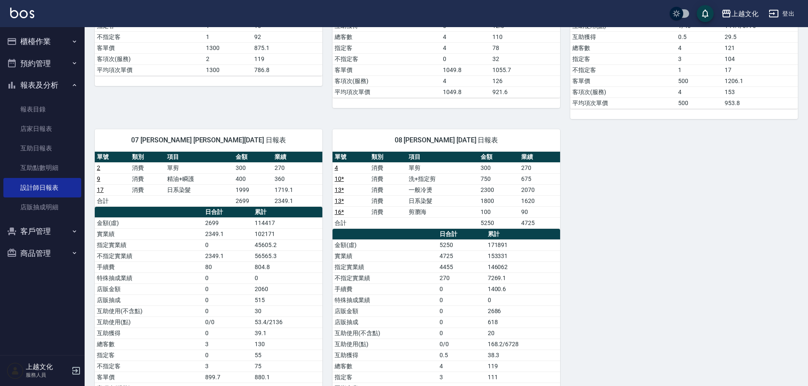
scroll to position [296, 0]
